Goal: Transaction & Acquisition: Book appointment/travel/reservation

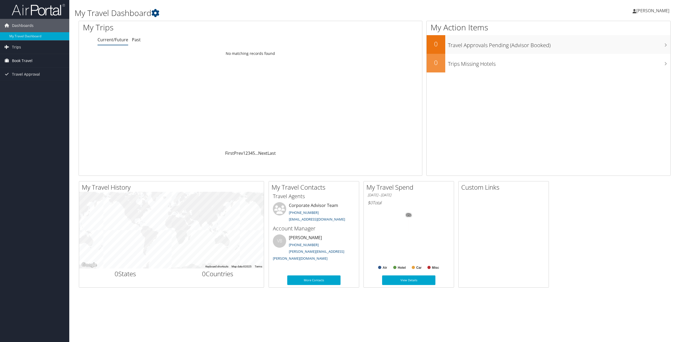
click at [15, 61] on span "Book Travel" at bounding box center [22, 60] width 21 height 13
click at [16, 79] on link "Book/Manage Online Trips" at bounding box center [34, 79] width 69 height 8
click at [641, 11] on span "[PERSON_NAME]" at bounding box center [652, 11] width 33 height 6
click at [625, 86] on link "Sign Out" at bounding box center [639, 86] width 59 height 9
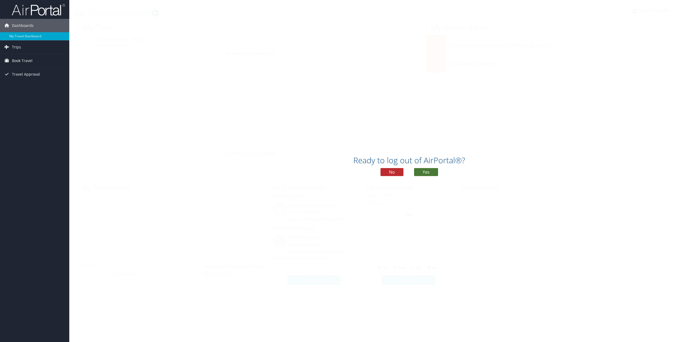
click at [426, 171] on button "Yes" at bounding box center [426, 172] width 24 height 8
